Goal: Task Accomplishment & Management: Use online tool/utility

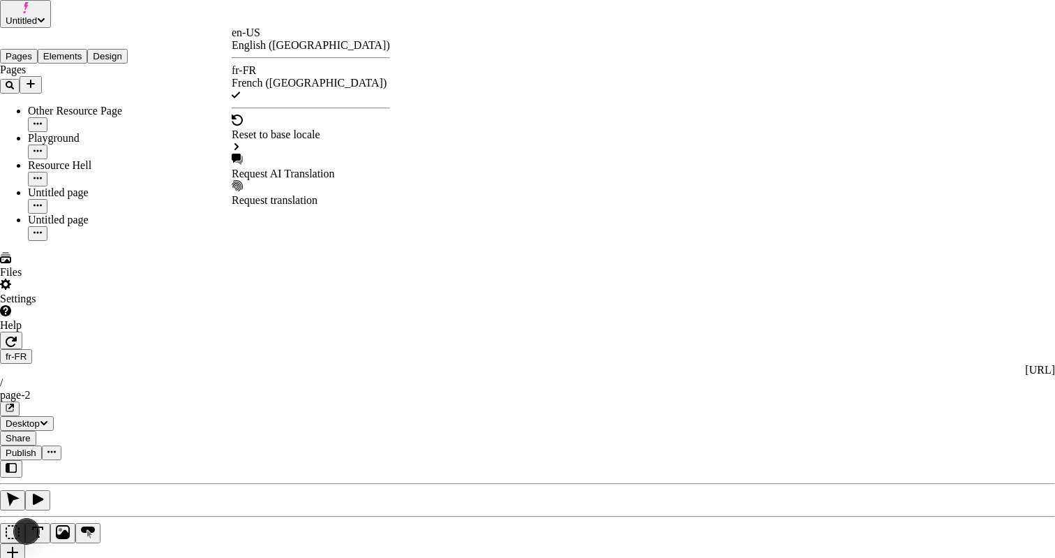
click at [283, 154] on div "Request AI Translation" at bounding box center [311, 167] width 158 height 27
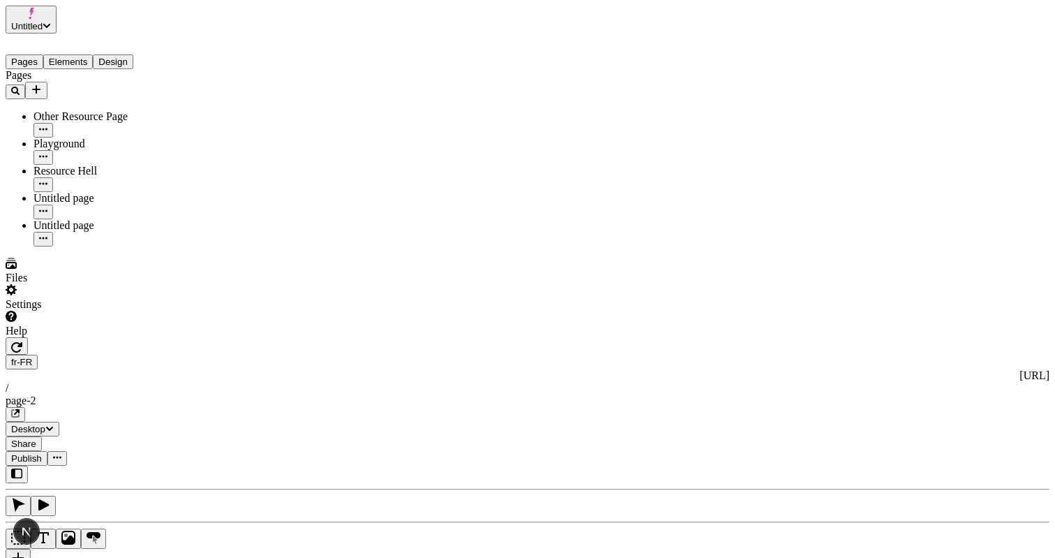
click at [186, 246] on div "Pages Other Resource Page Playground Resource Hell Untitled page Untitled page" at bounding box center [107, 157] width 202 height 177
click at [216, 465] on div "J" at bounding box center [528, 523] width 1044 height 116
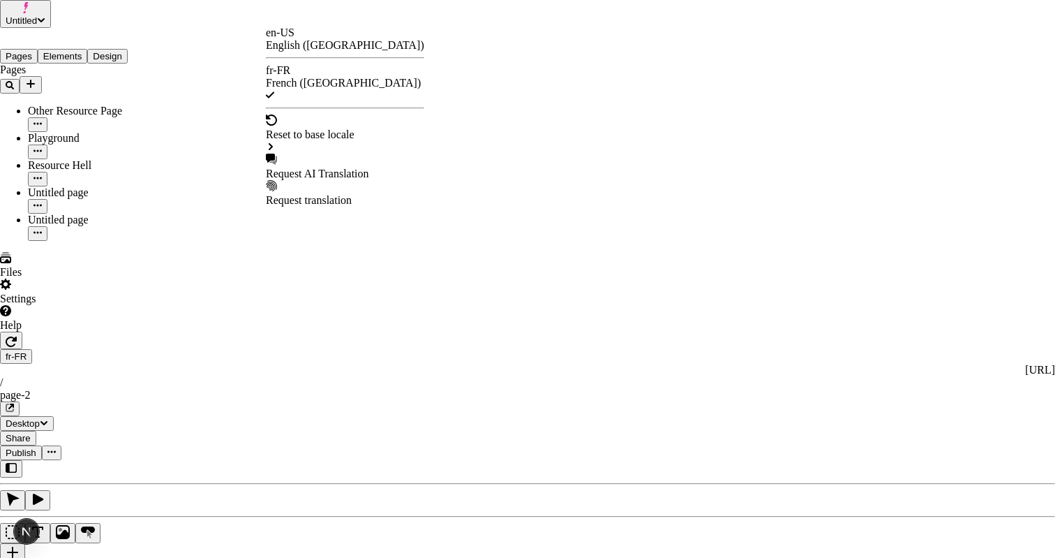
click at [314, 167] on div "Request AI Translation" at bounding box center [345, 173] width 158 height 13
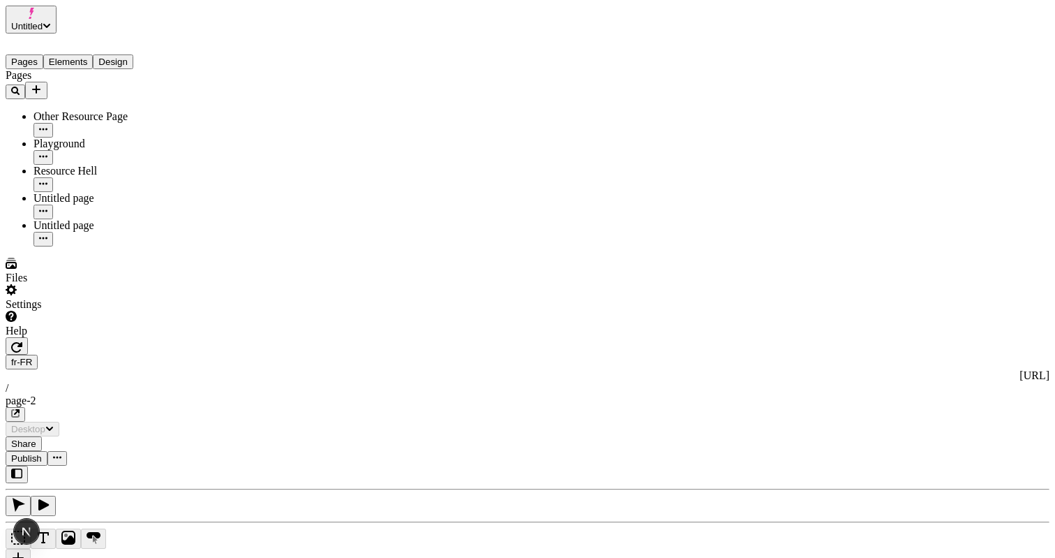
click at [93, 246] on div "Pages Other Resource Page Playground Resource Hell Untitled page Untitled page" at bounding box center [107, 157] width 202 height 177
click at [230, 465] on div "J" at bounding box center [528, 523] width 1044 height 116
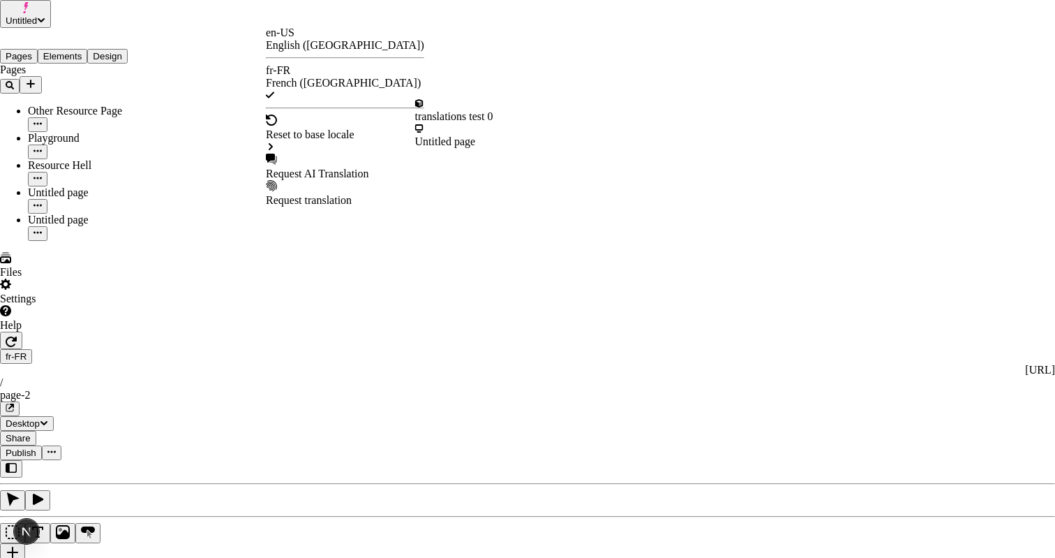
click at [326, 154] on div "Request AI Translation" at bounding box center [345, 167] width 158 height 27
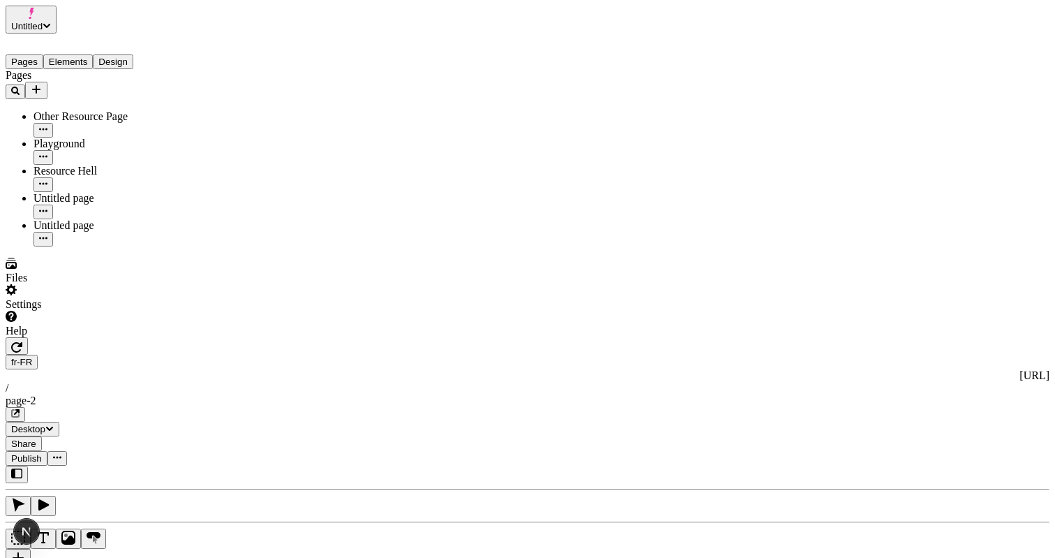
click at [207, 465] on div "J" at bounding box center [528, 523] width 1044 height 116
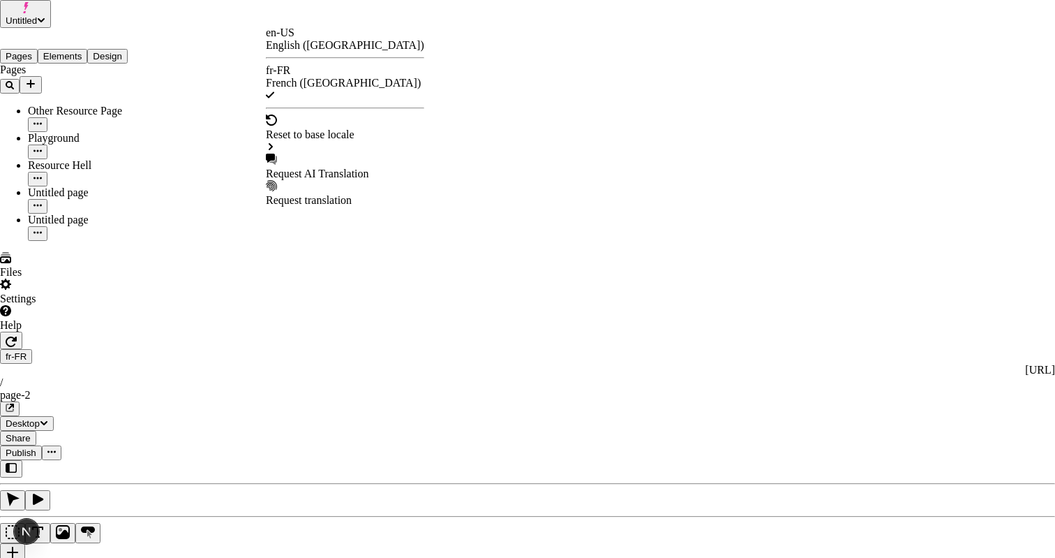
click at [338, 167] on div "Request AI Translation" at bounding box center [345, 173] width 158 height 13
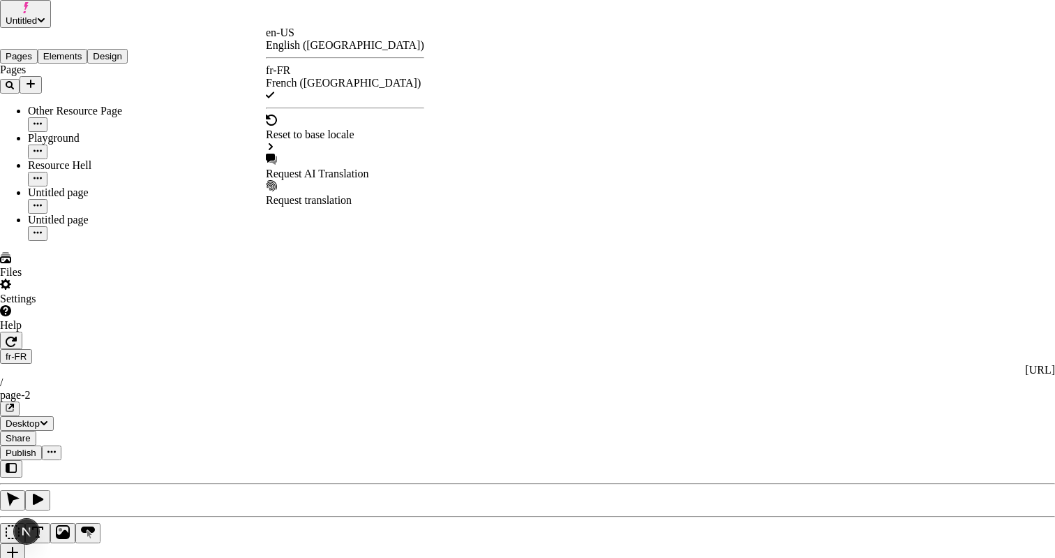
click at [323, 167] on div "Request AI Translation" at bounding box center [345, 173] width 158 height 13
